Goal: Find specific page/section: Find specific page/section

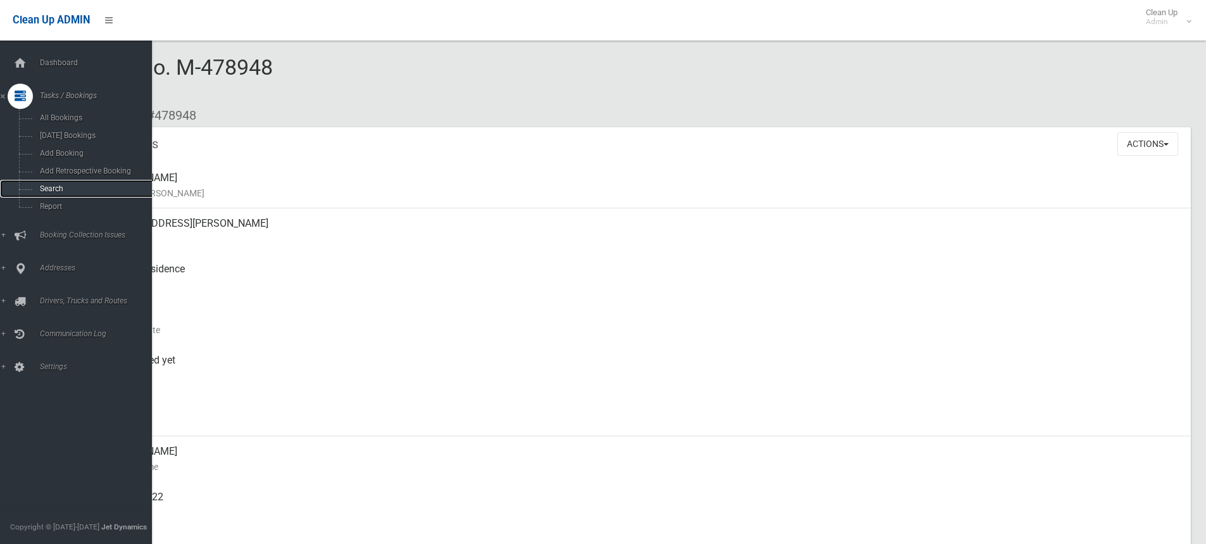
click at [49, 190] on span "Search" at bounding box center [93, 188] width 115 height 9
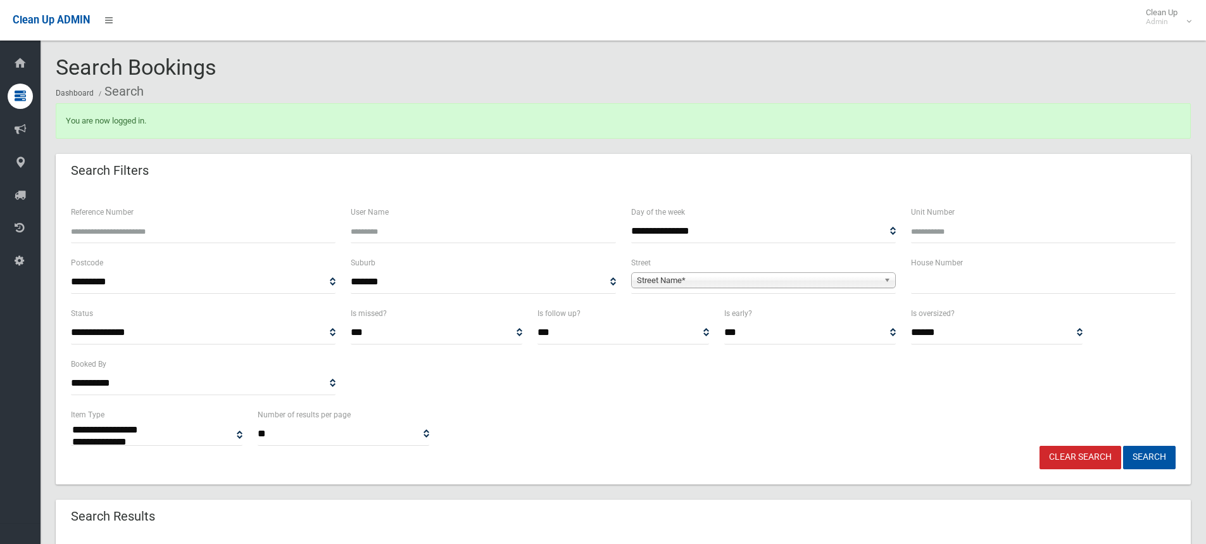
select select
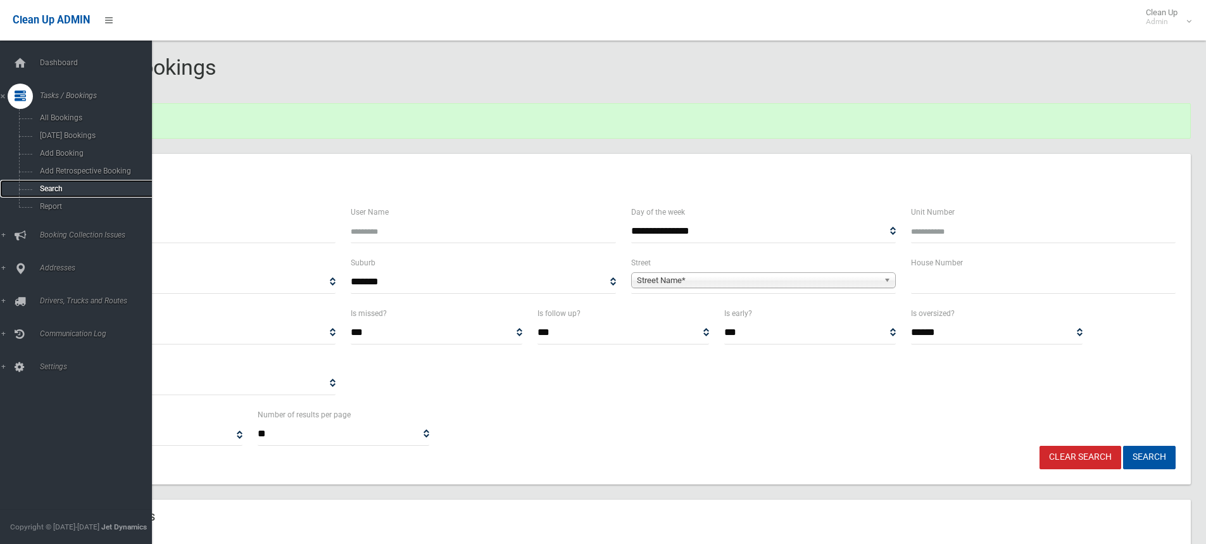
click at [53, 187] on span "Search" at bounding box center [93, 188] width 115 height 9
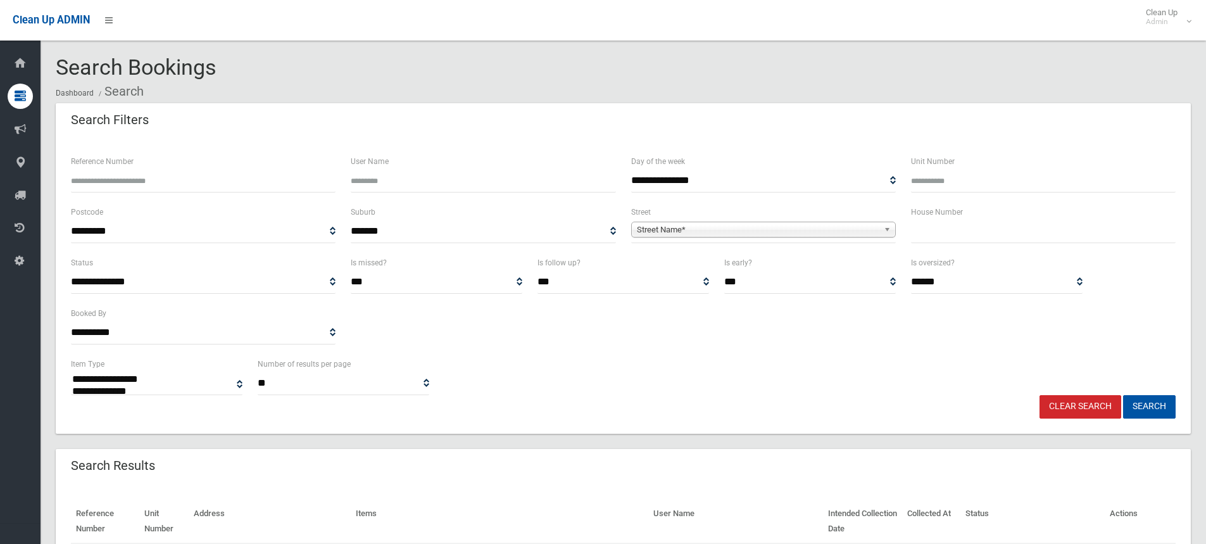
select select
click at [935, 228] on input "text" at bounding box center [1043, 231] width 265 height 23
type input "**"
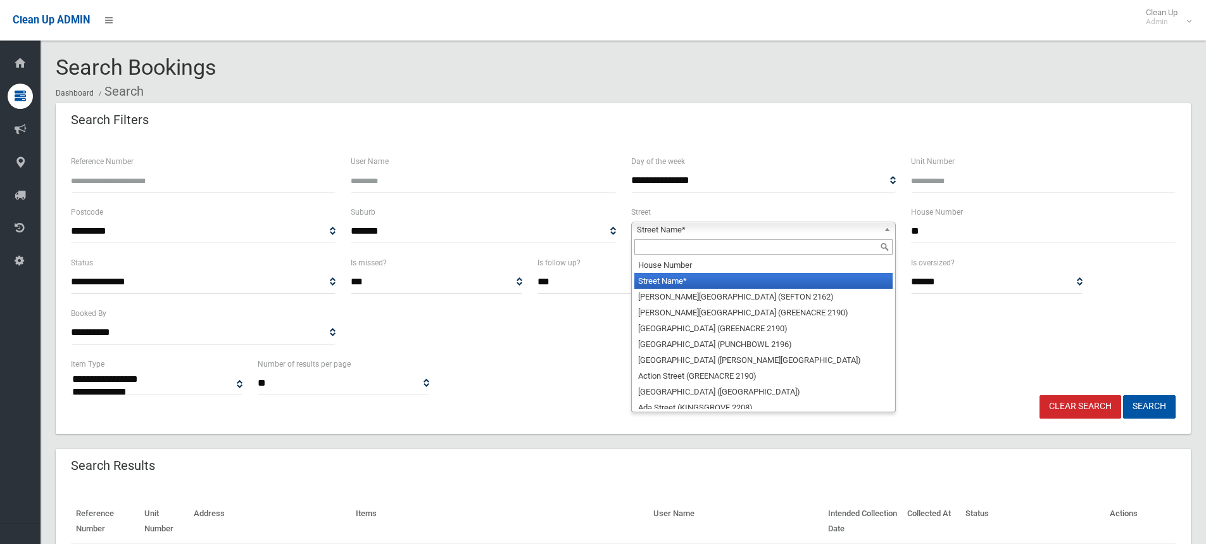
click at [700, 226] on span "Street Name*" at bounding box center [758, 229] width 242 height 15
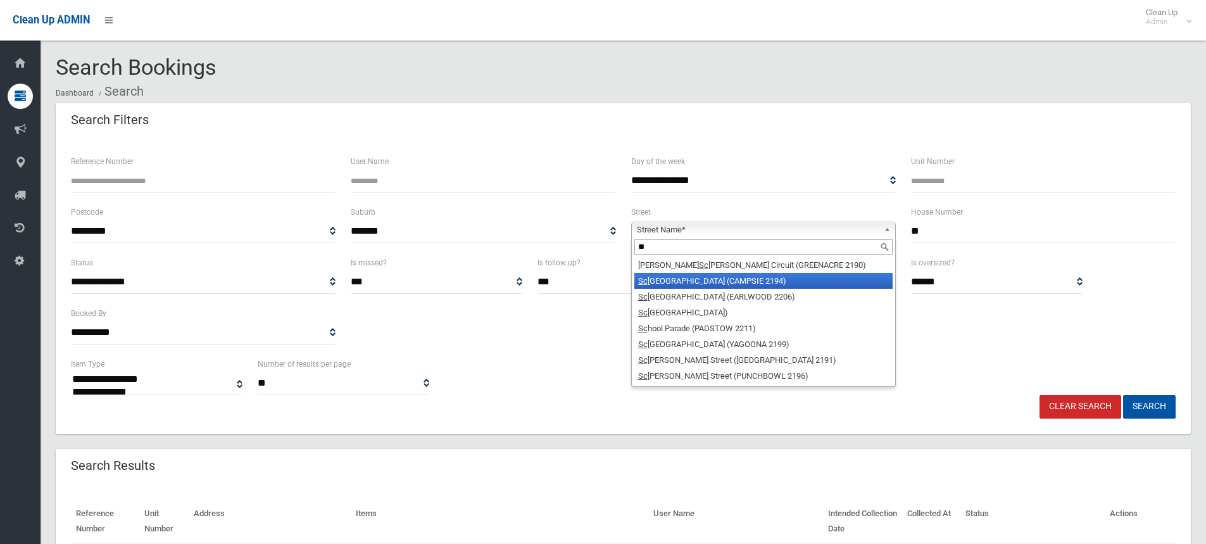
type input "**"
click at [680, 283] on li "Sc ahill Street (CAMPSIE 2194)" at bounding box center [763, 281] width 258 height 16
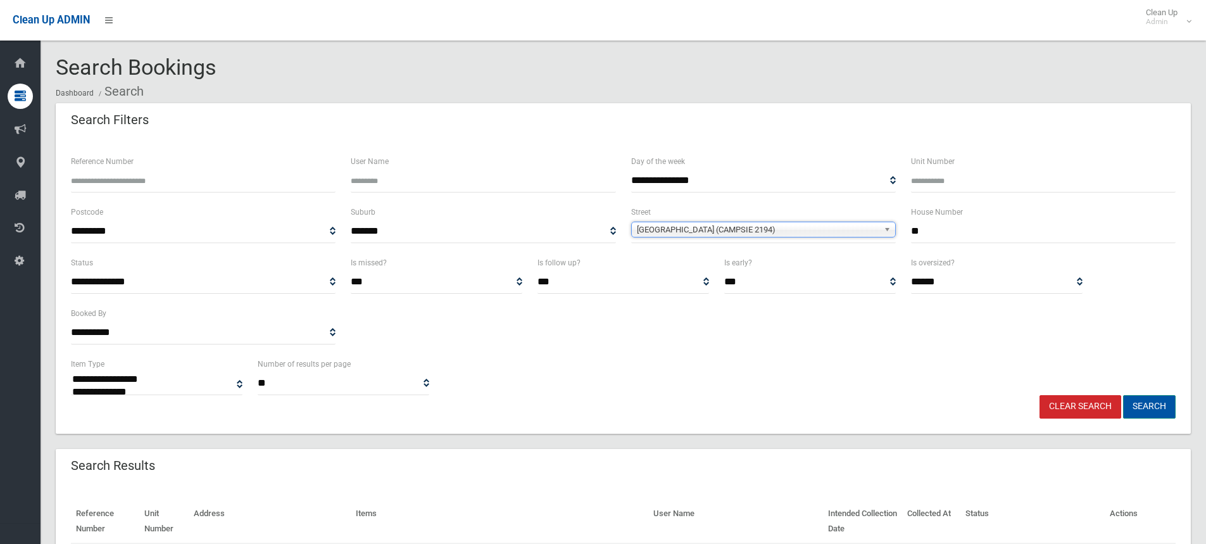
click at [1149, 403] on button "Search" at bounding box center [1149, 406] width 53 height 23
select select
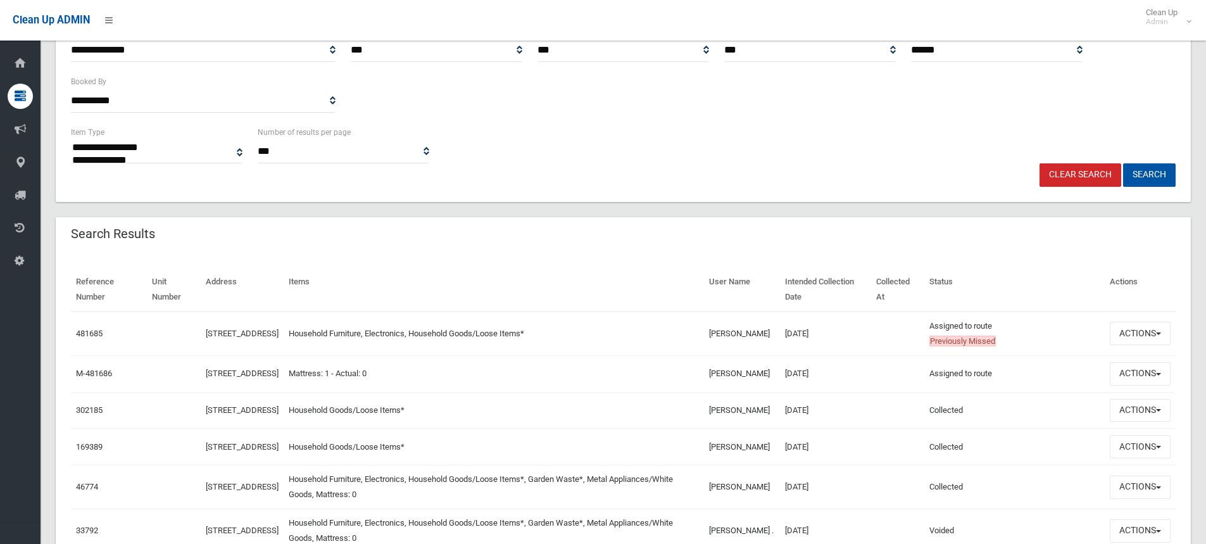
scroll to position [253, 0]
